Goal: Navigation & Orientation: Find specific page/section

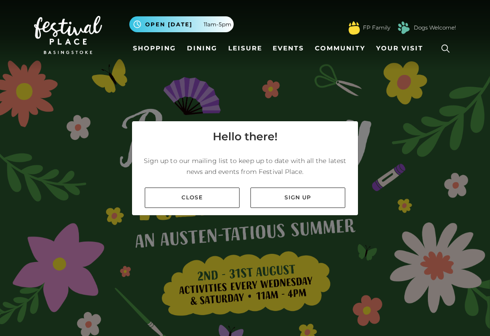
click at [169, 208] on link "Close" at bounding box center [192, 198] width 95 height 20
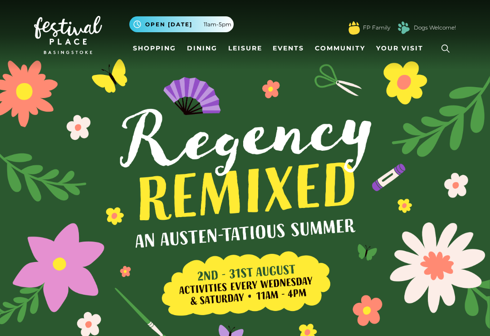
click at [155, 47] on link "Shopping" at bounding box center [154, 48] width 50 height 17
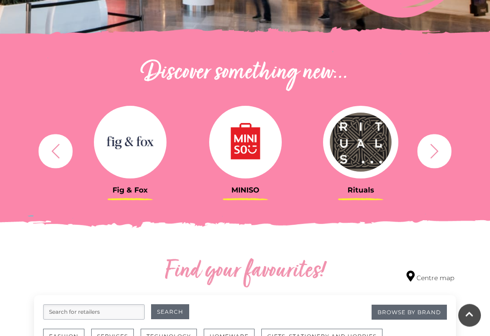
scroll to position [277, 0]
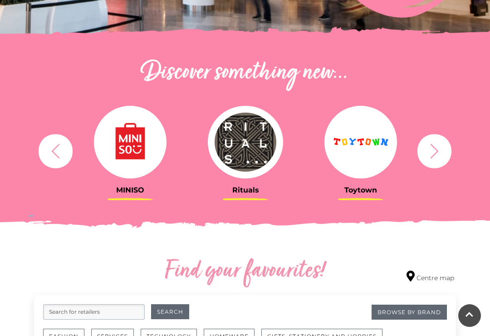
click at [439, 149] on icon "button" at bounding box center [434, 151] width 17 height 17
click at [435, 148] on icon "button" at bounding box center [435, 150] width 8 height 15
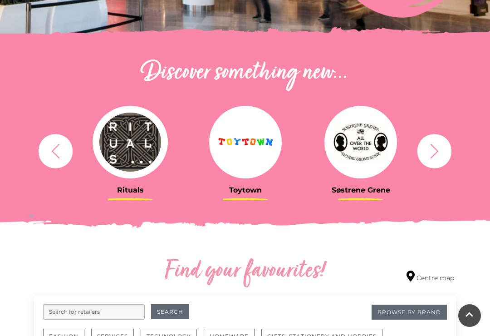
click at [234, 157] on img at bounding box center [245, 142] width 73 height 73
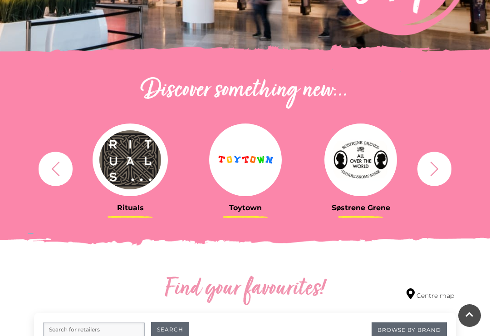
click at [436, 168] on icon "button" at bounding box center [434, 168] width 17 height 17
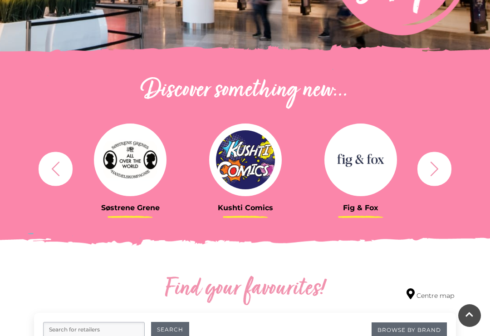
click at [379, 170] on img at bounding box center [361, 159] width 73 height 73
click at [425, 173] on button "button" at bounding box center [435, 169] width 34 height 34
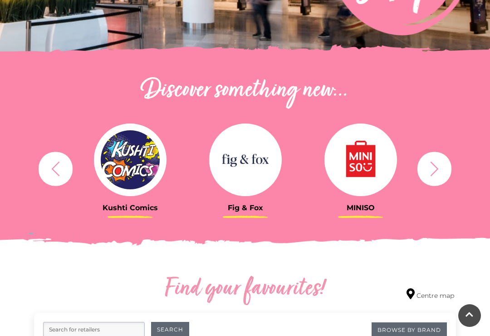
click at [377, 168] on img at bounding box center [361, 159] width 73 height 73
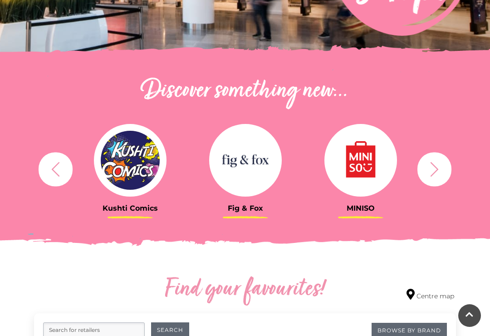
click at [137, 173] on img at bounding box center [130, 160] width 73 height 73
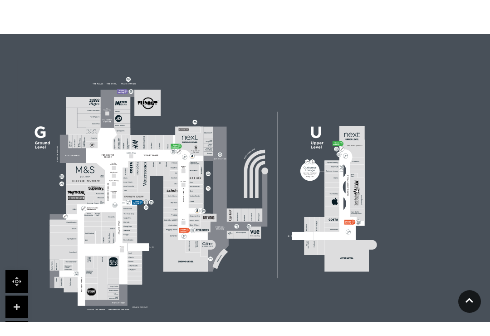
scroll to position [535, 0]
